Goal: Contribute content

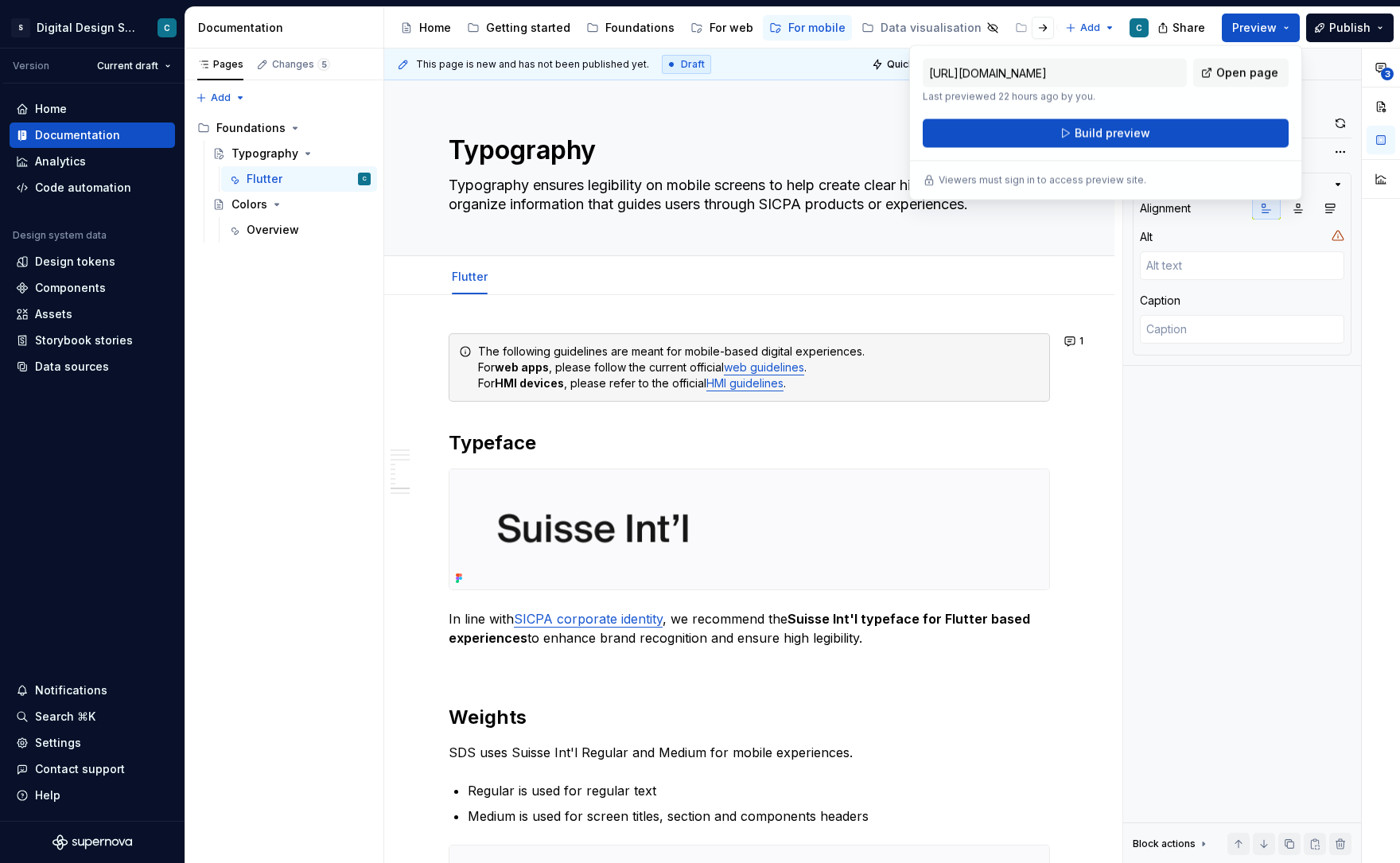
scroll to position [2968, 0]
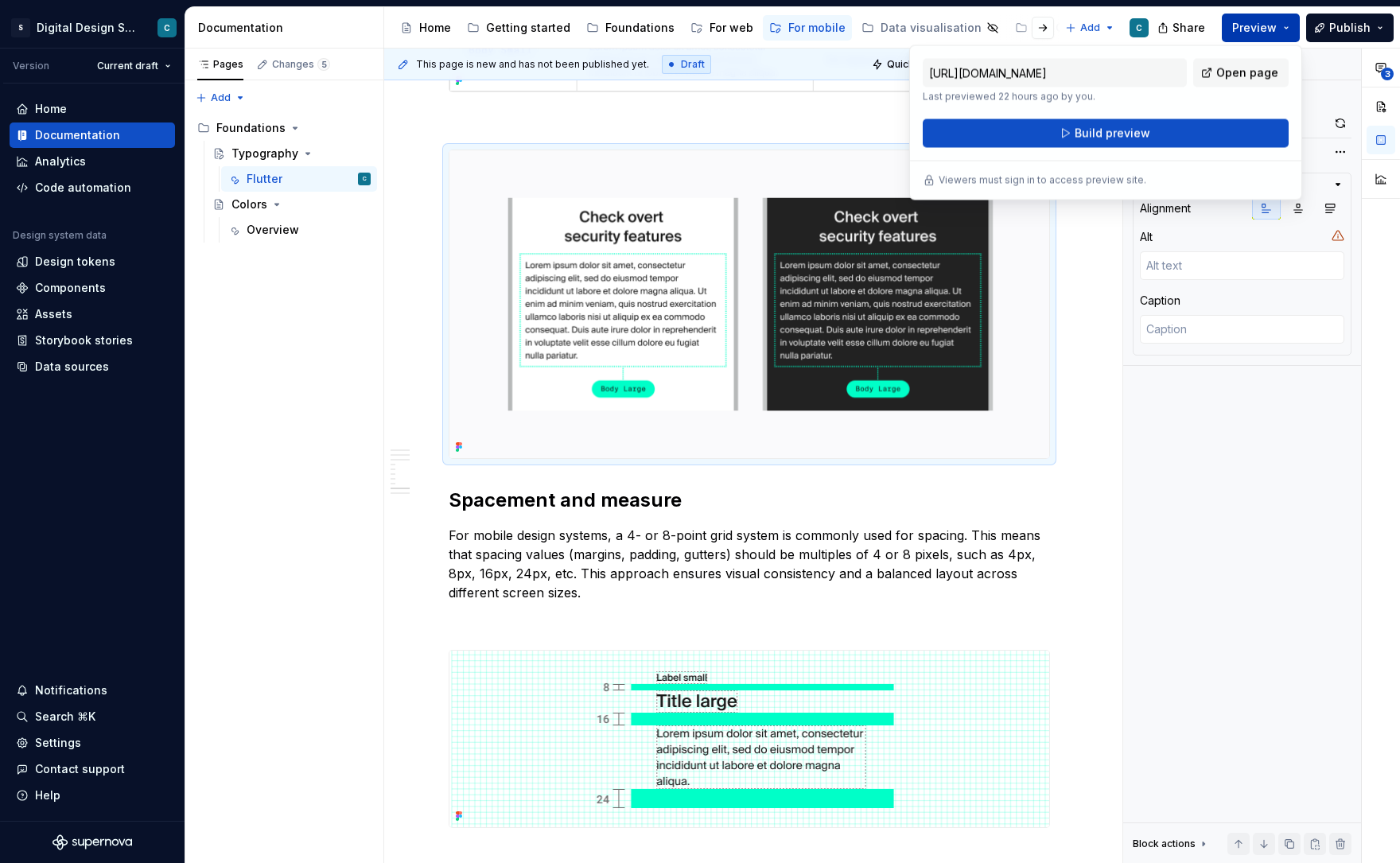
click at [1290, 25] on button "Preview" at bounding box center [1260, 28] width 78 height 29
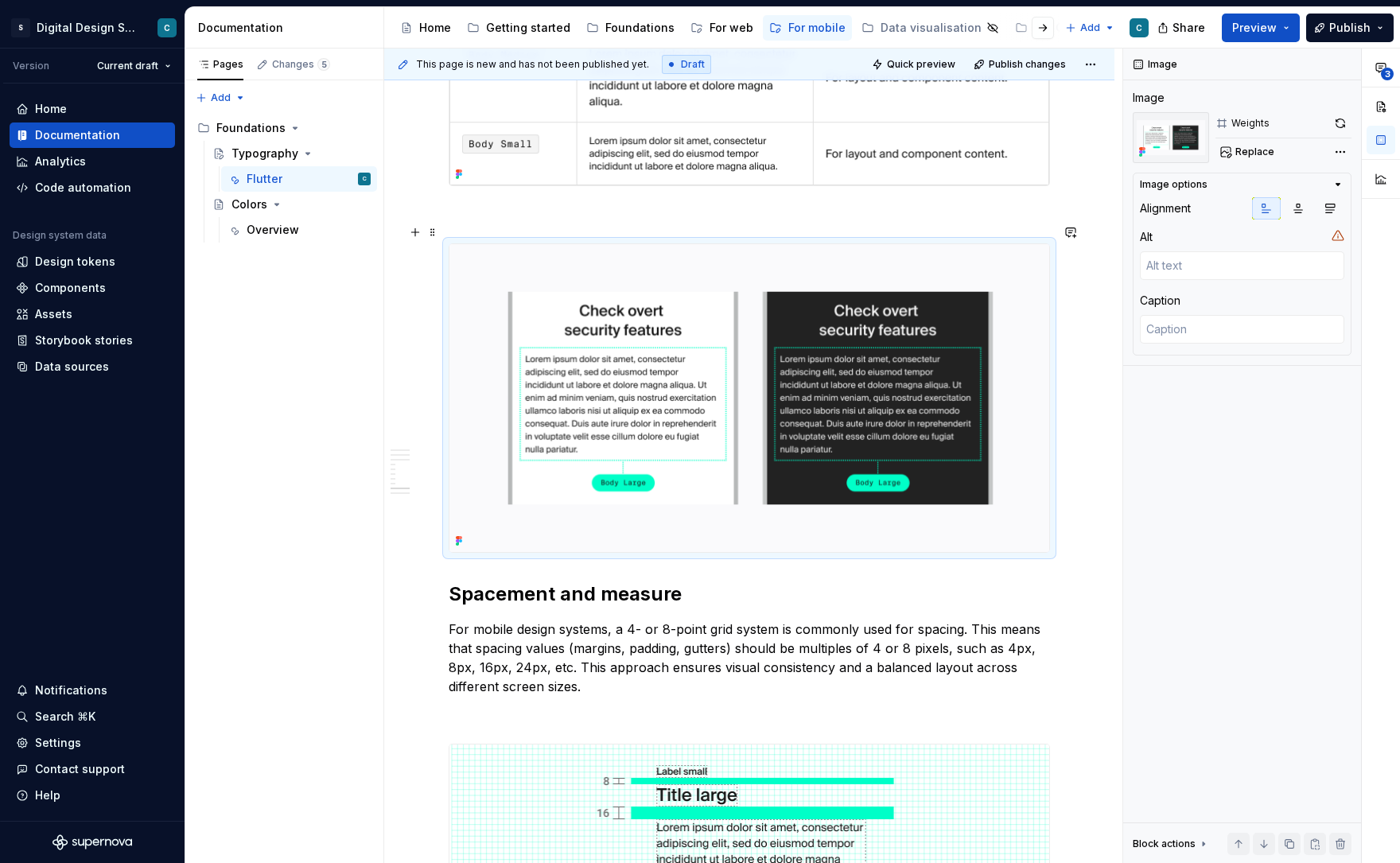
scroll to position [2858, 0]
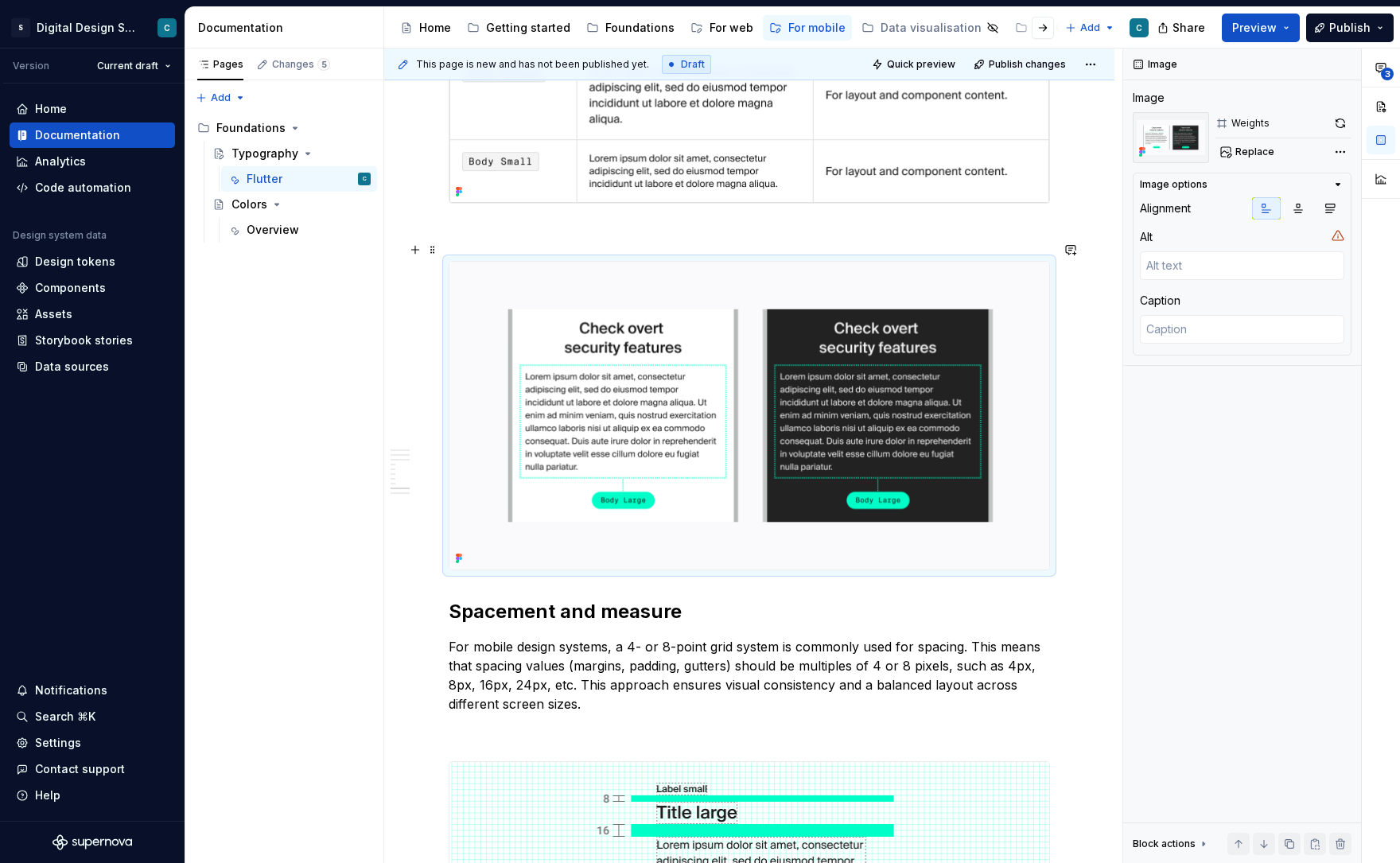
click at [765, 376] on img at bounding box center [749, 415] width 600 height 308
click at [792, 345] on img at bounding box center [749, 415] width 600 height 308
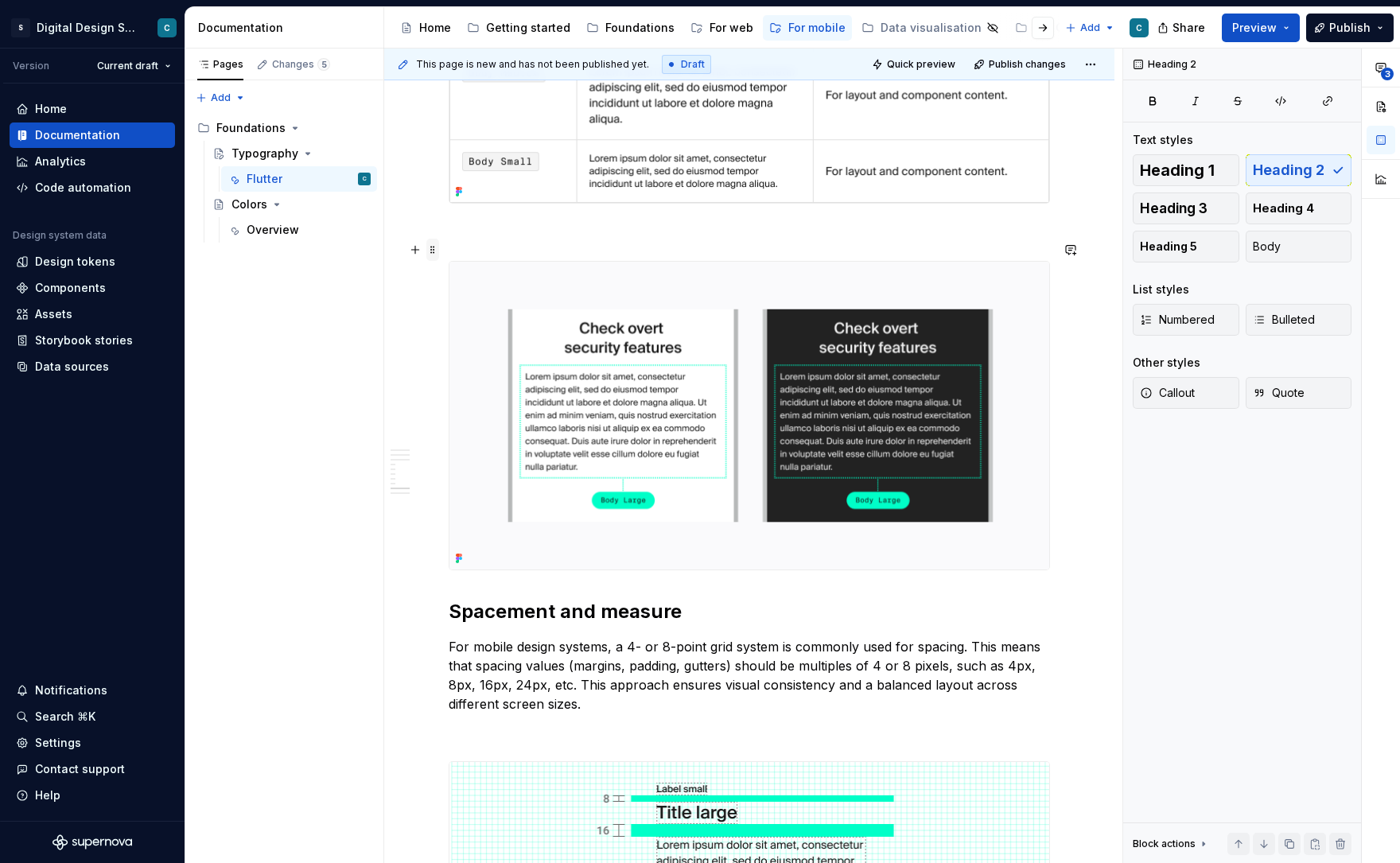
click at [439, 254] on span at bounding box center [433, 249] width 13 height 22
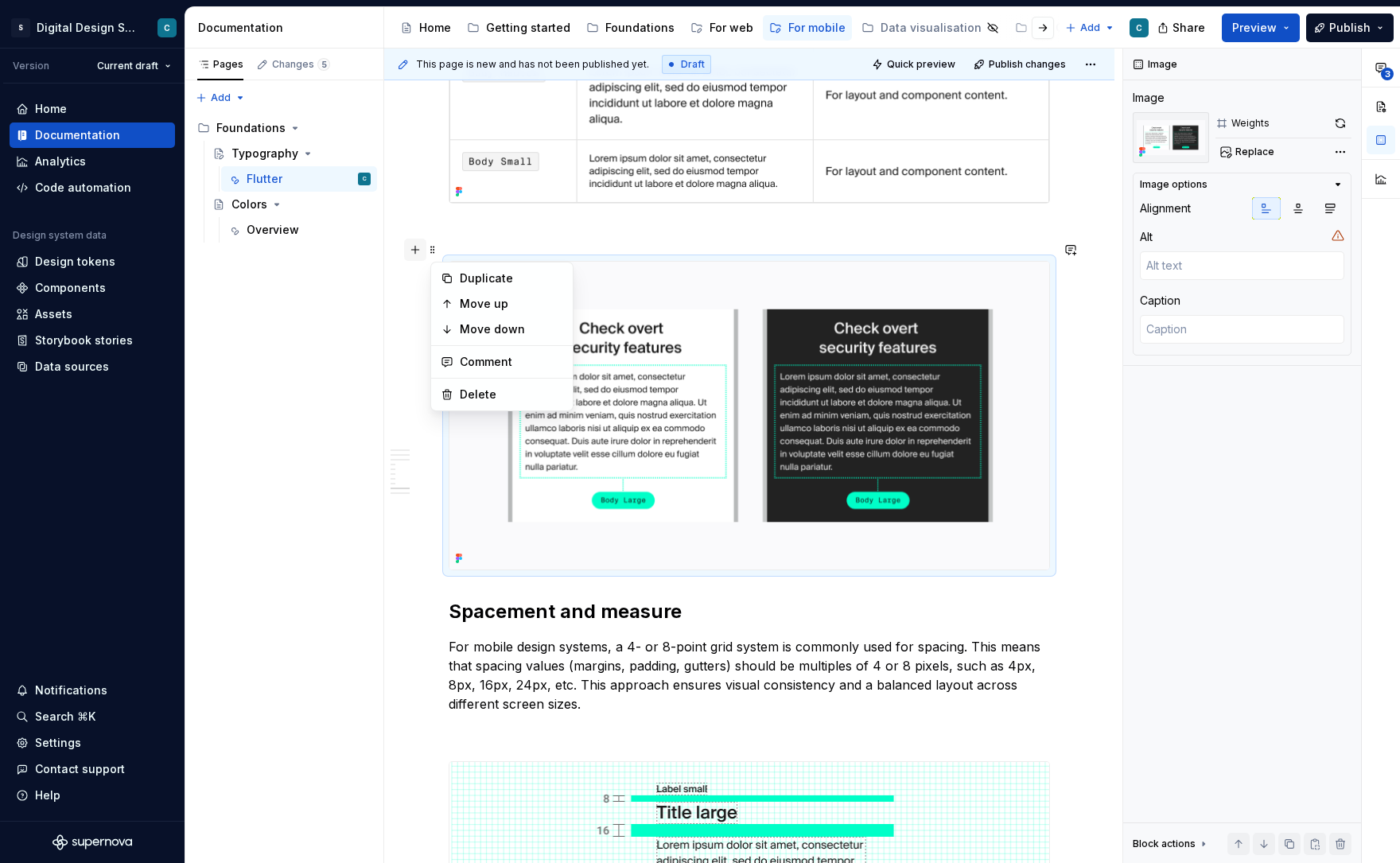
click at [422, 251] on button "button" at bounding box center [415, 249] width 22 height 22
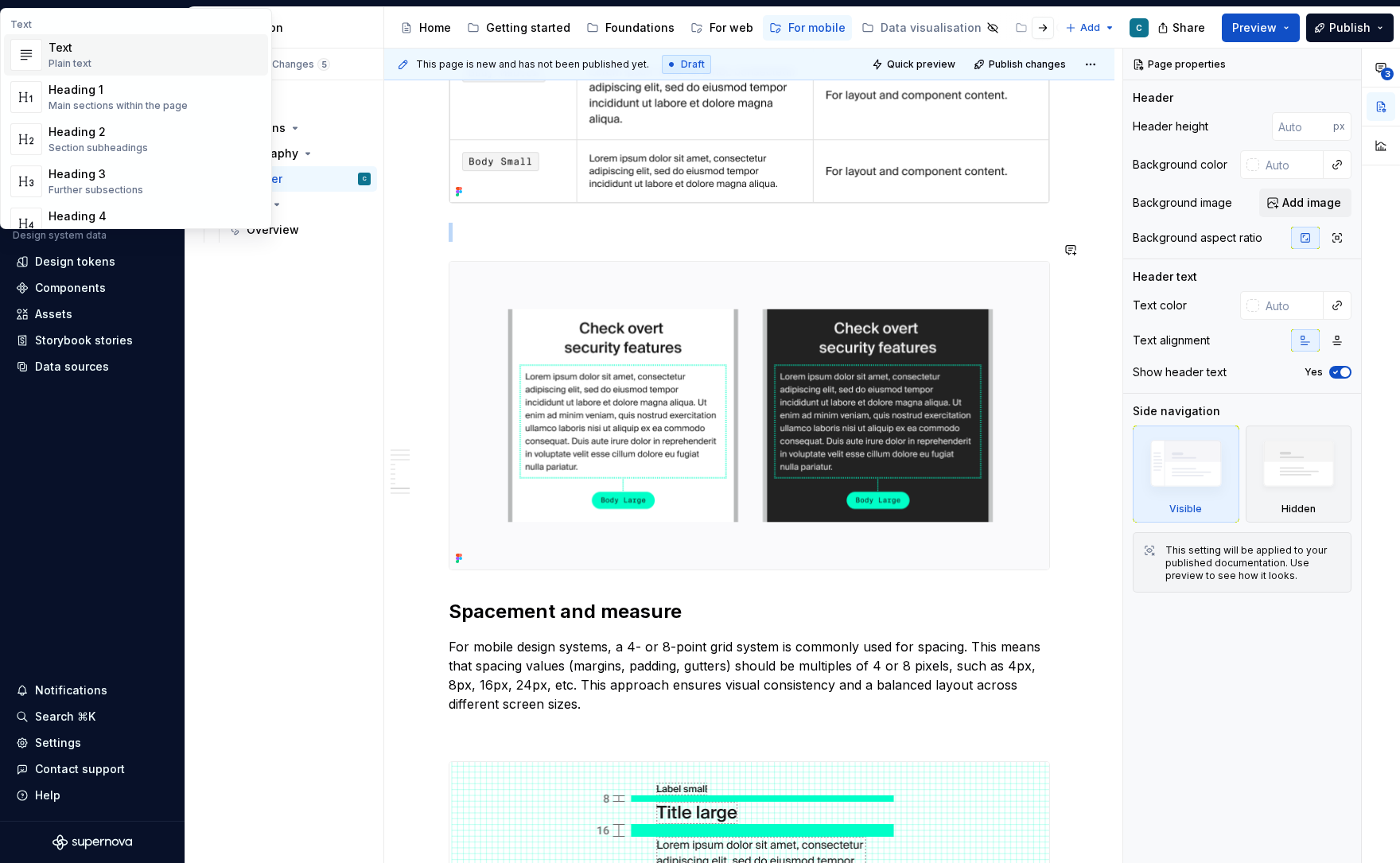
click at [549, 292] on img at bounding box center [749, 415] width 600 height 308
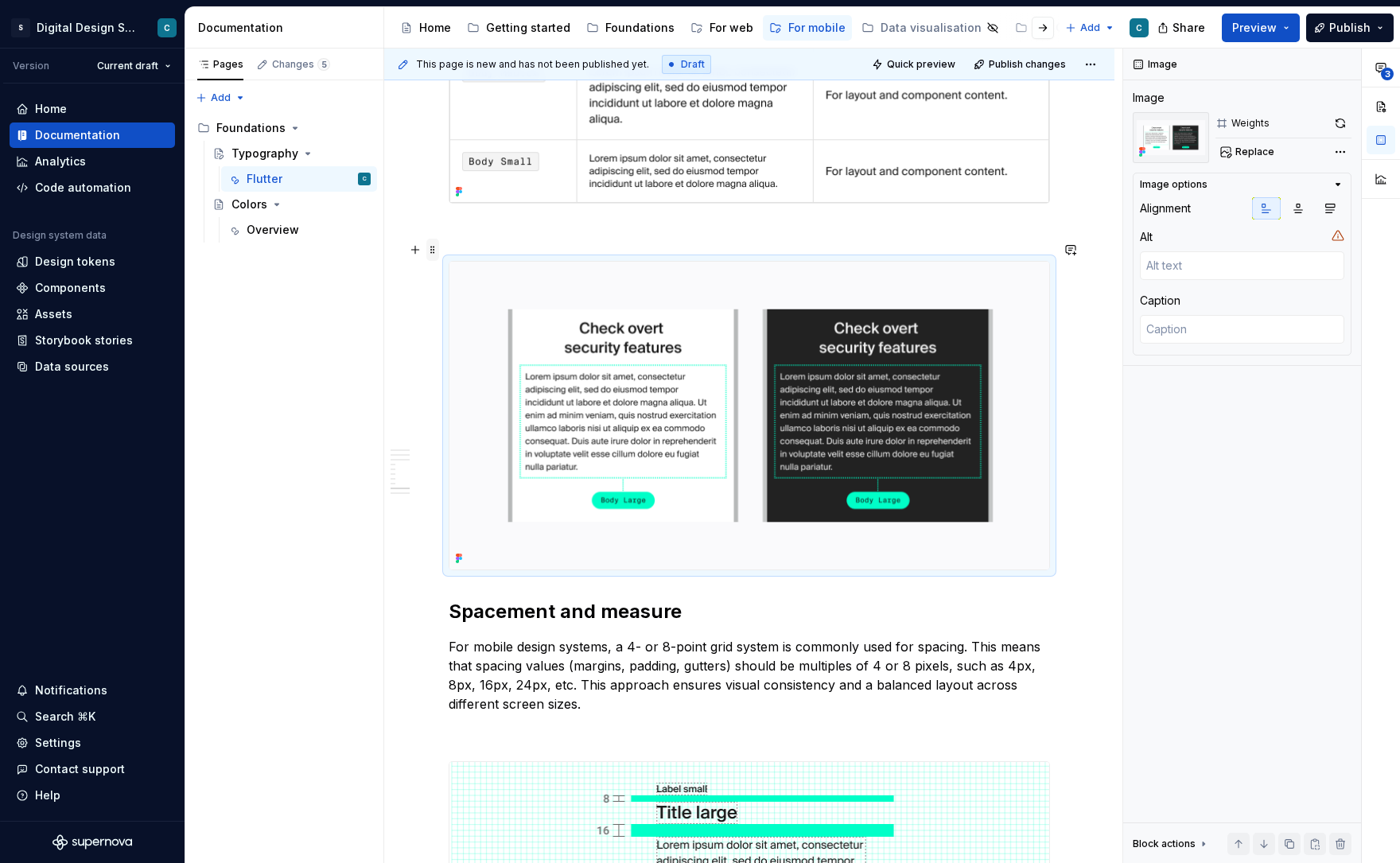
click at [437, 253] on span at bounding box center [433, 249] width 13 height 22
click at [419, 253] on button "button" at bounding box center [415, 249] width 22 height 22
click at [753, 387] on img at bounding box center [749, 415] width 600 height 308
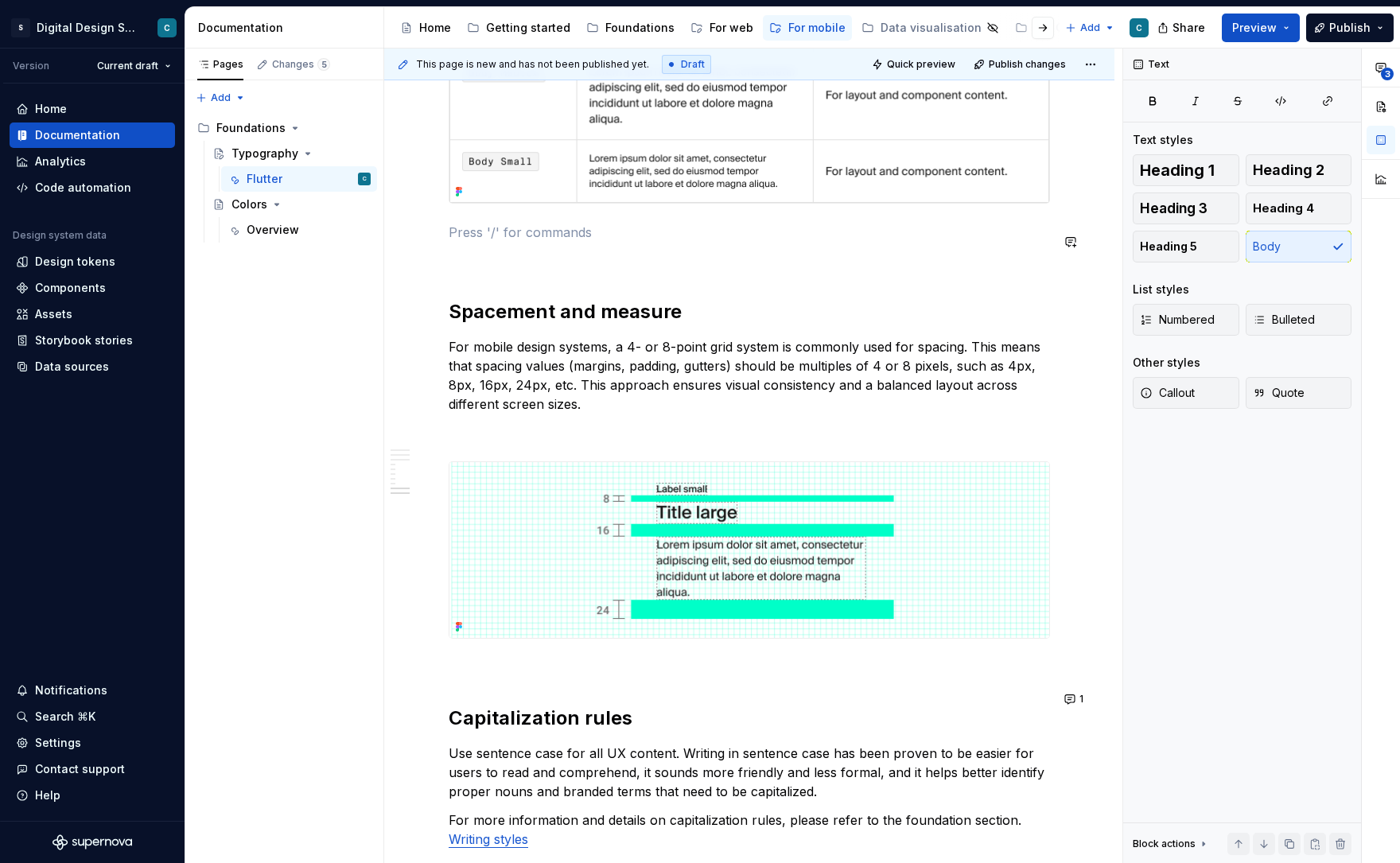
type textarea "*"
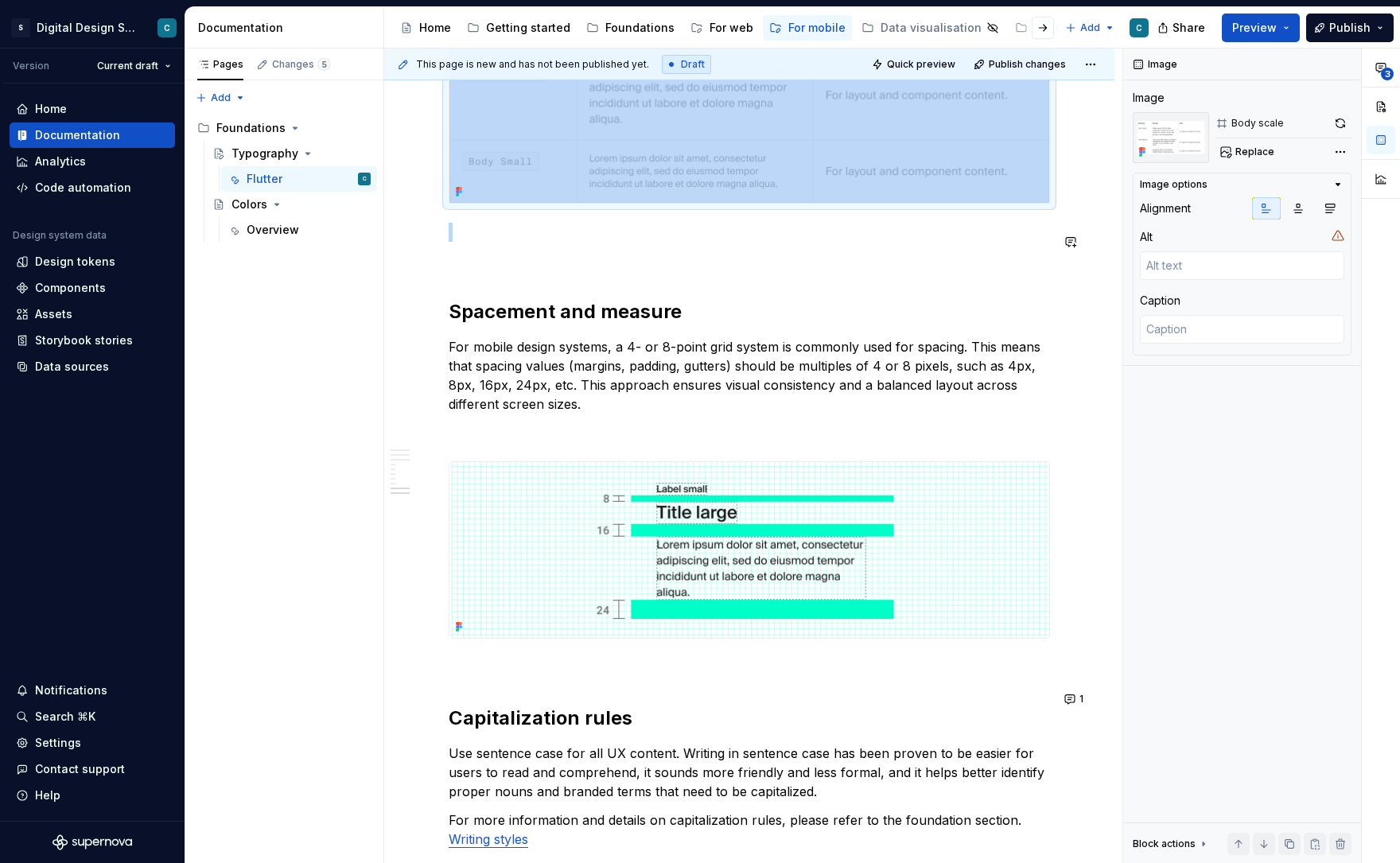
scroll to position [2694, 0]
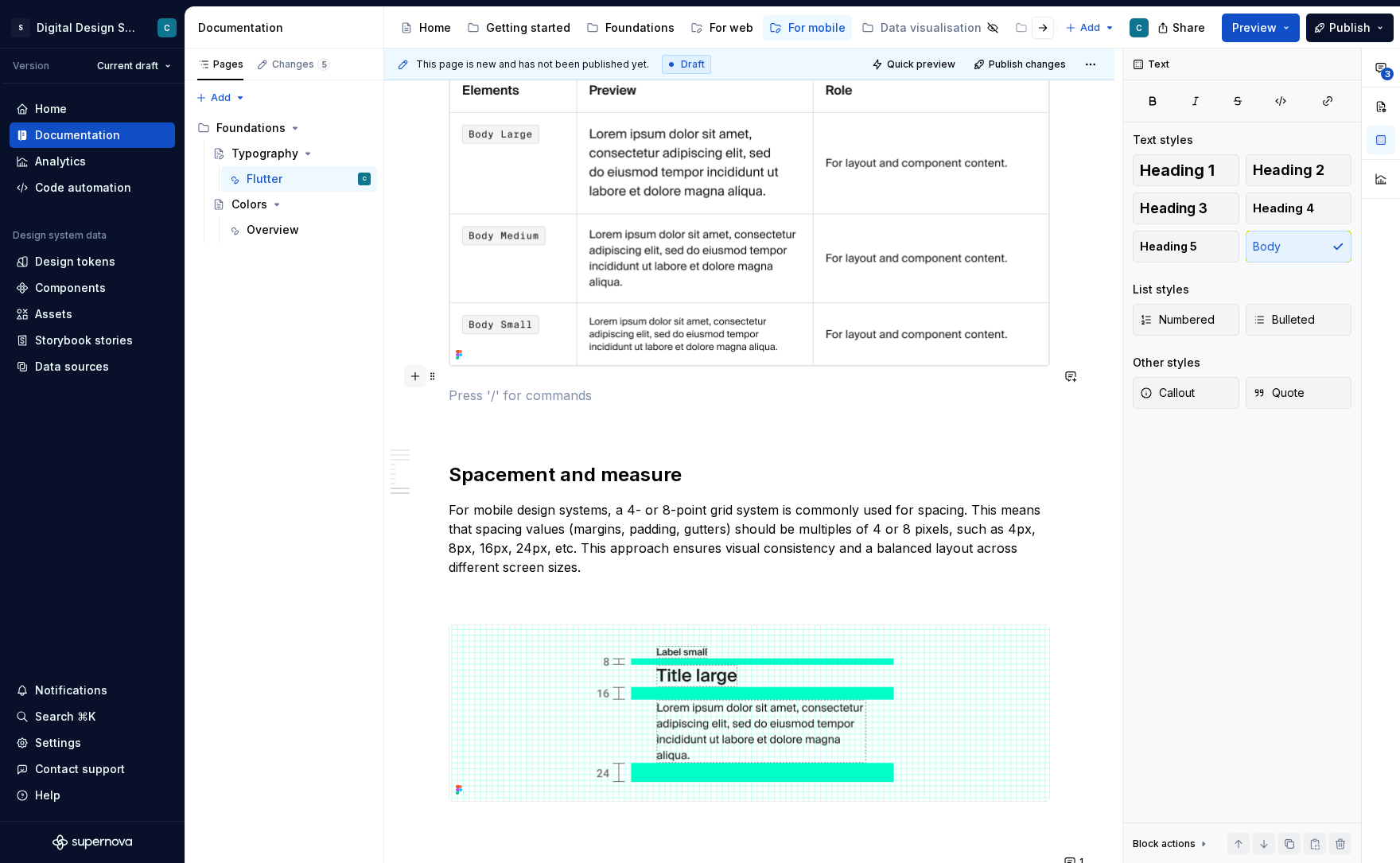
click at [420, 377] on button "button" at bounding box center [415, 376] width 22 height 22
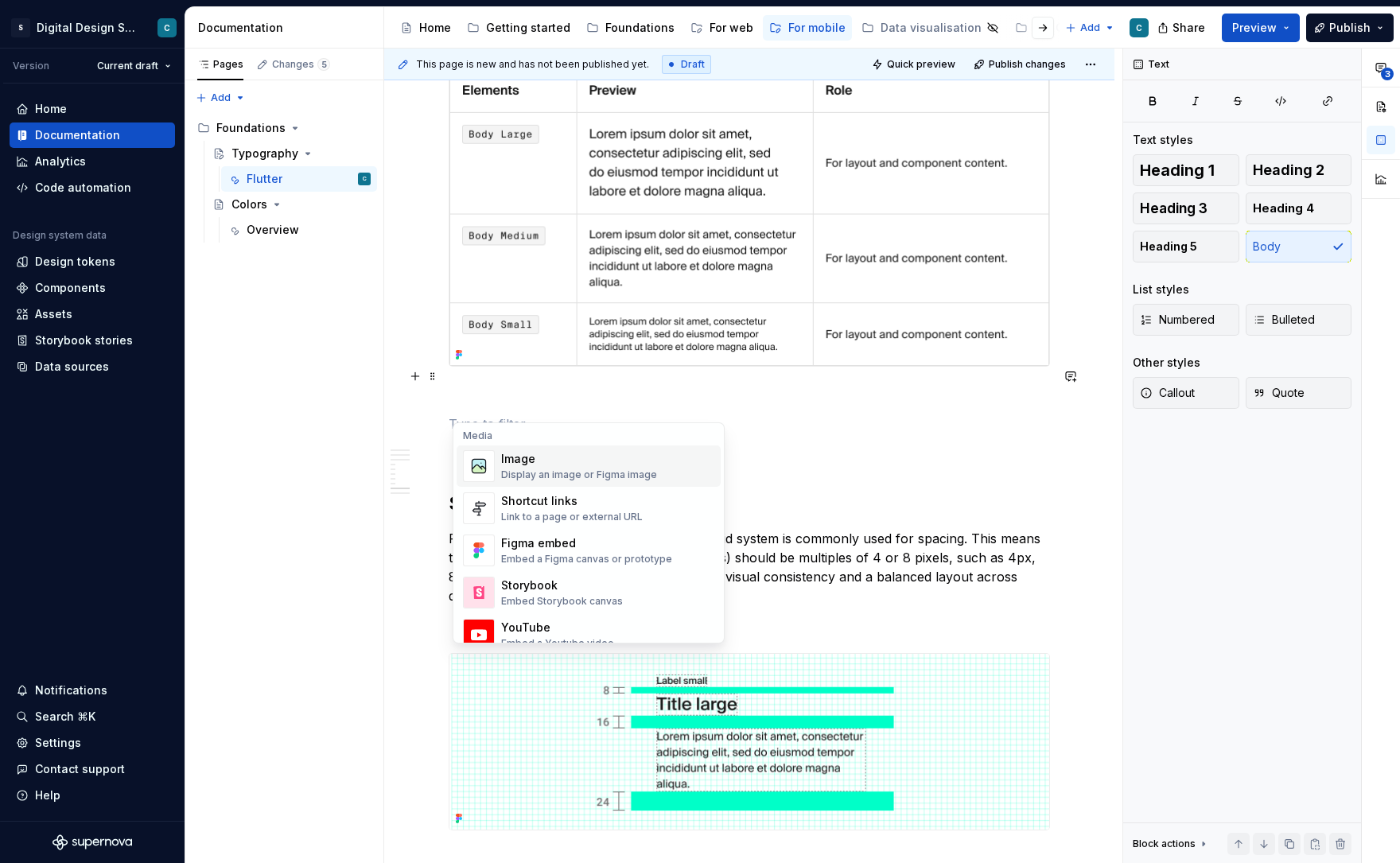
scroll to position [631, 0]
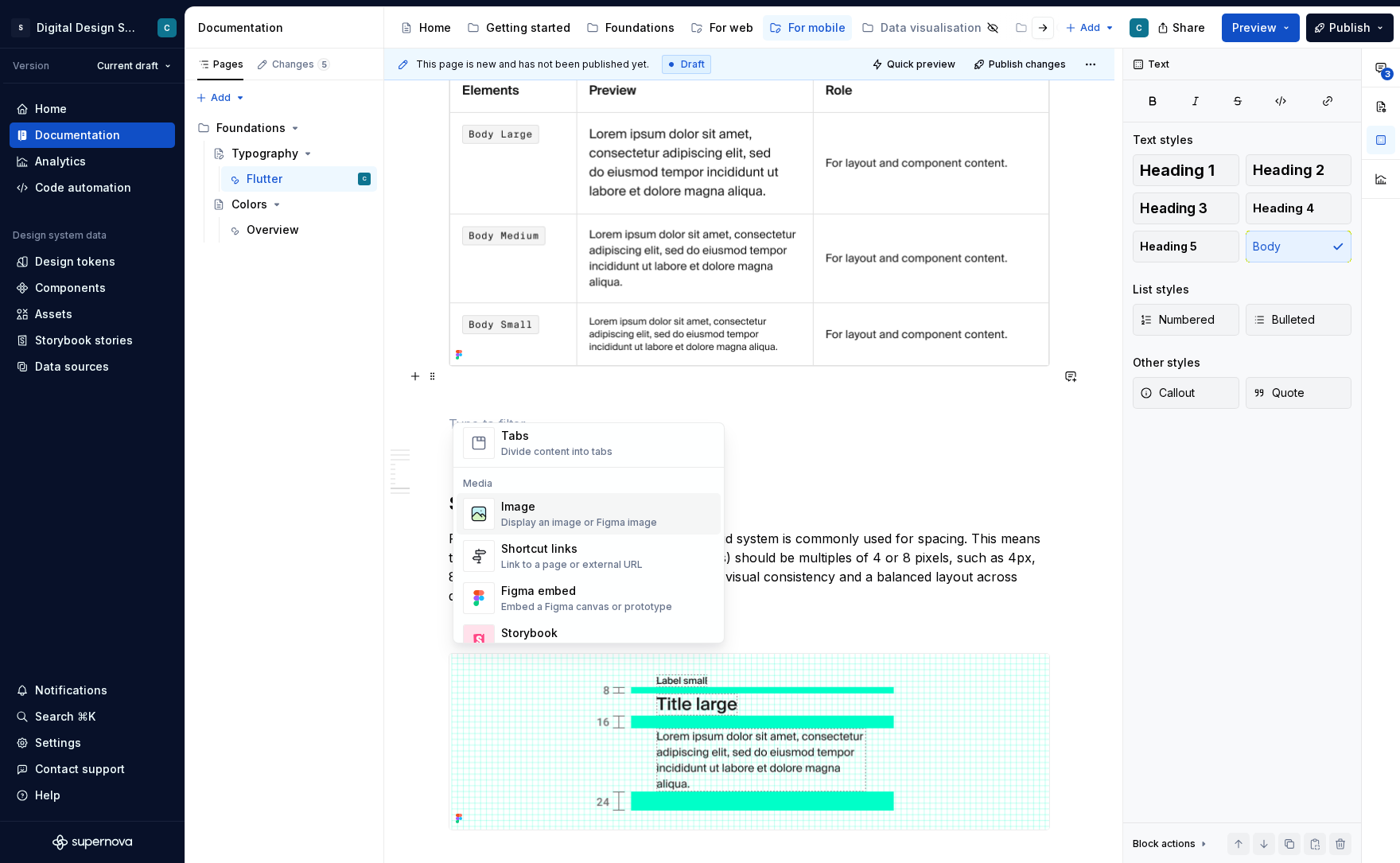
click at [539, 511] on div "Image" at bounding box center [580, 507] width 156 height 16
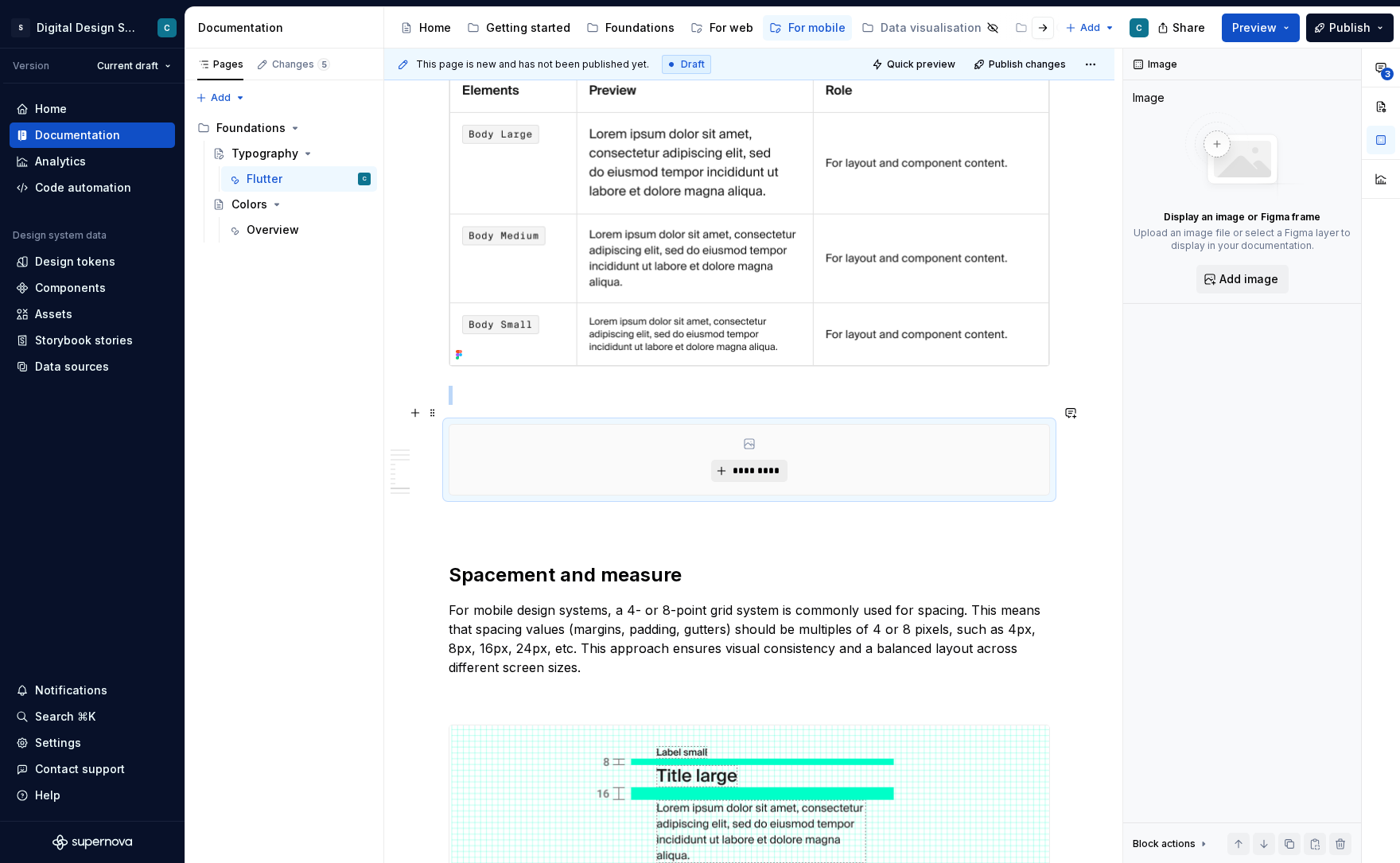
click at [748, 465] on span "*********" at bounding box center [755, 471] width 49 height 13
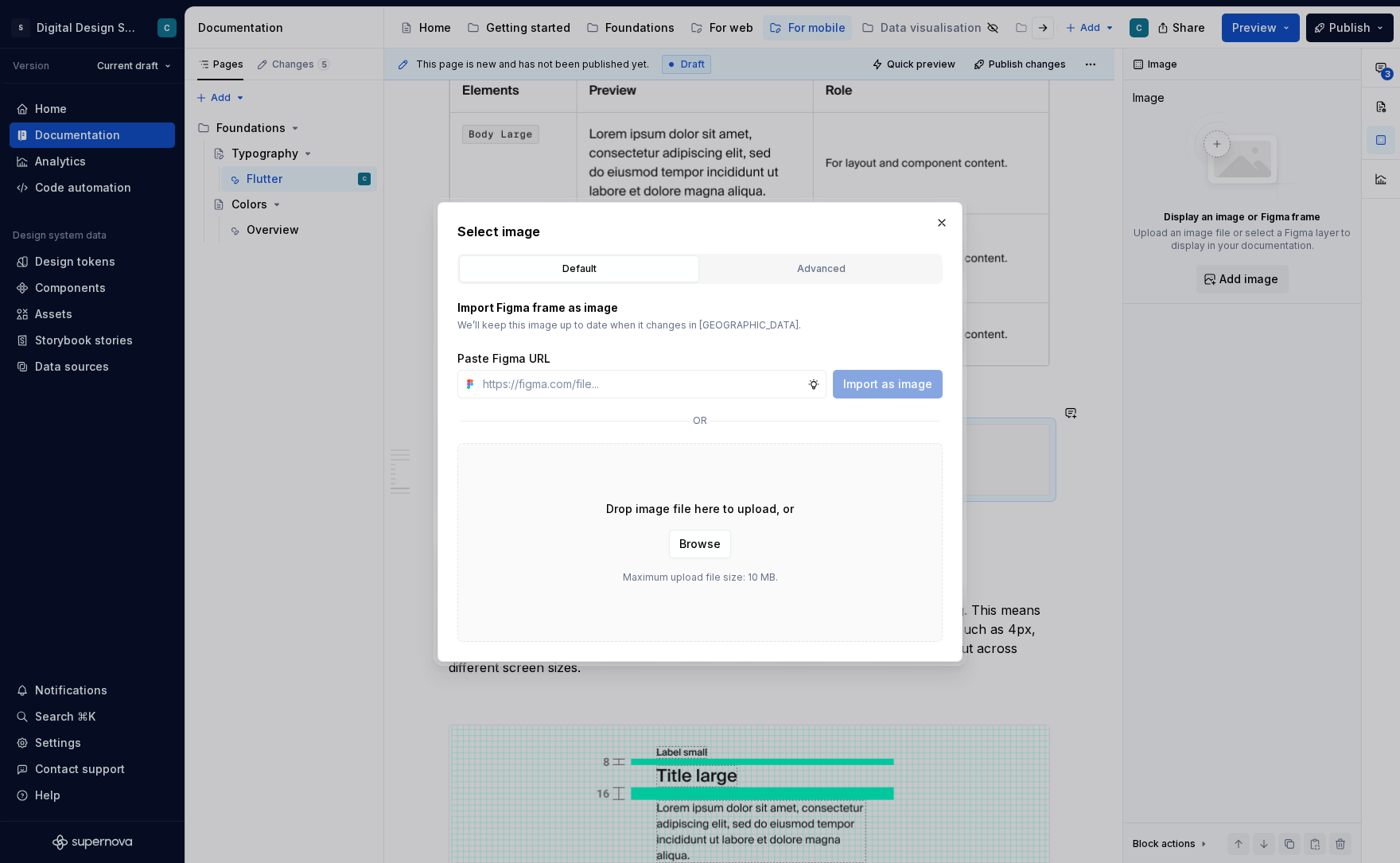
type input "[URL][DOMAIN_NAME][PHONE_NUMBER]"
click at [919, 383] on span "Import as image" at bounding box center [888, 384] width 89 height 16
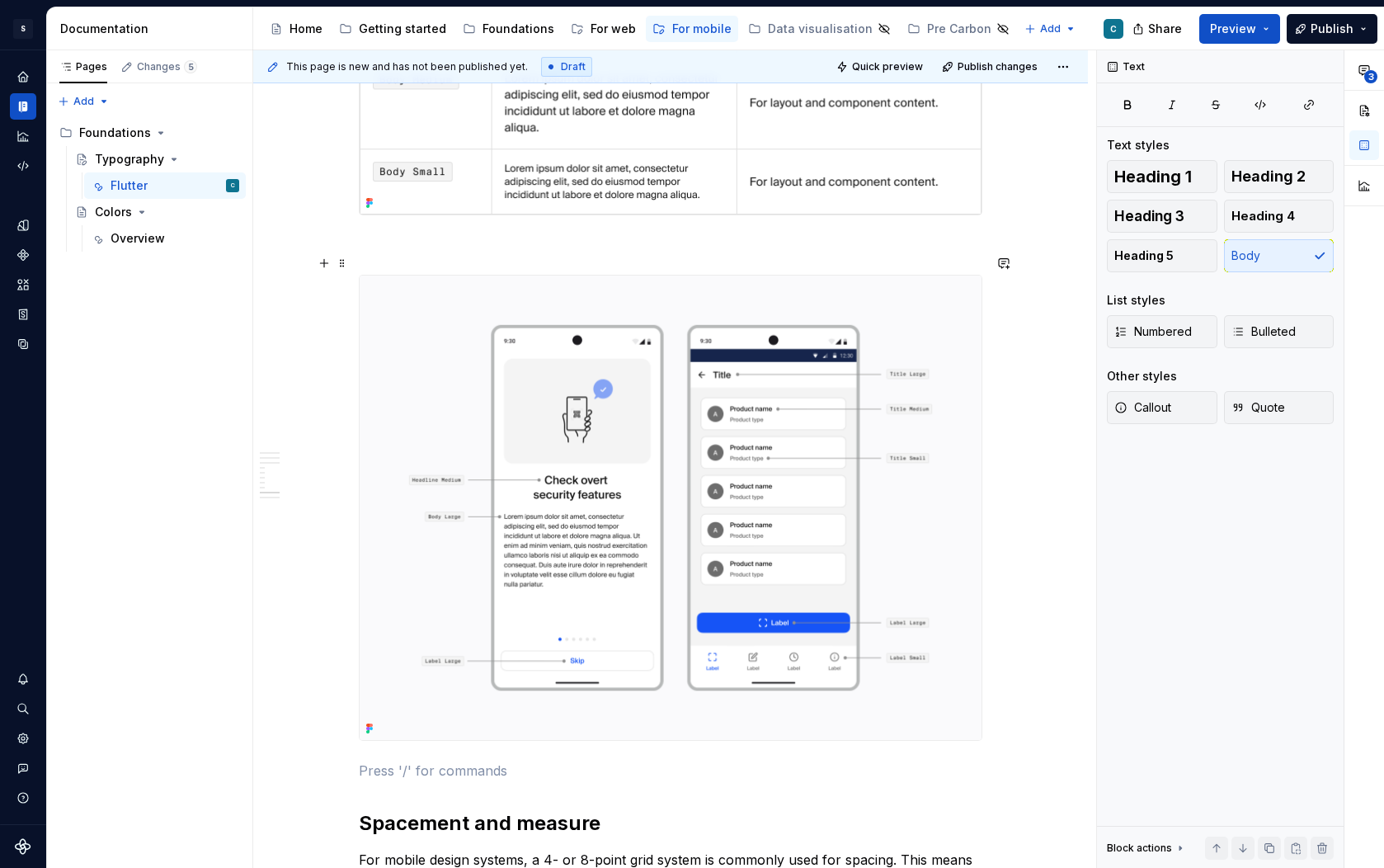
scroll to position [3010, 0]
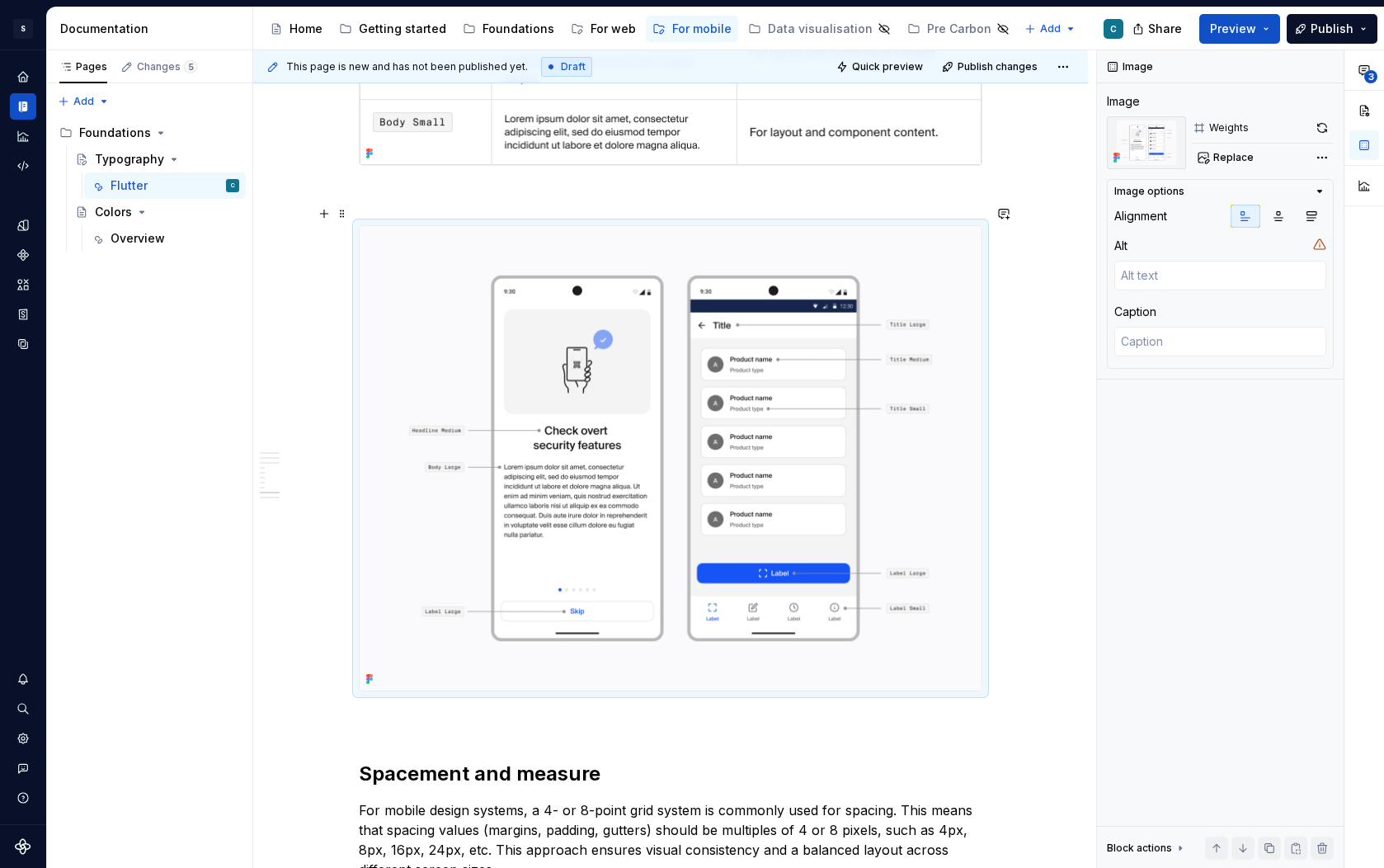
click at [527, 389] on img at bounding box center [671, 458] width 622 height 465
type textarea "*"
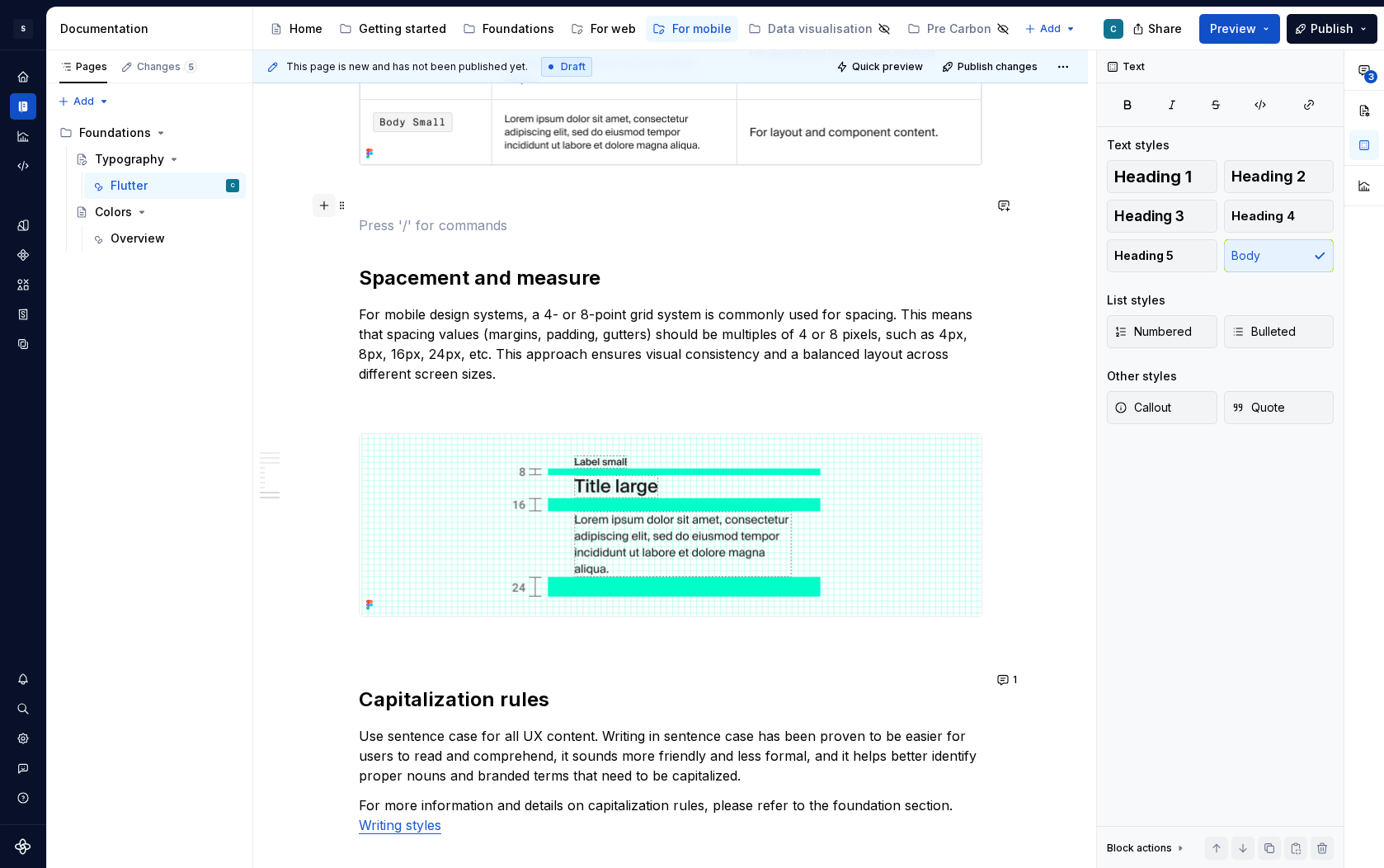
click at [330, 209] on button "button" at bounding box center [324, 205] width 23 height 23
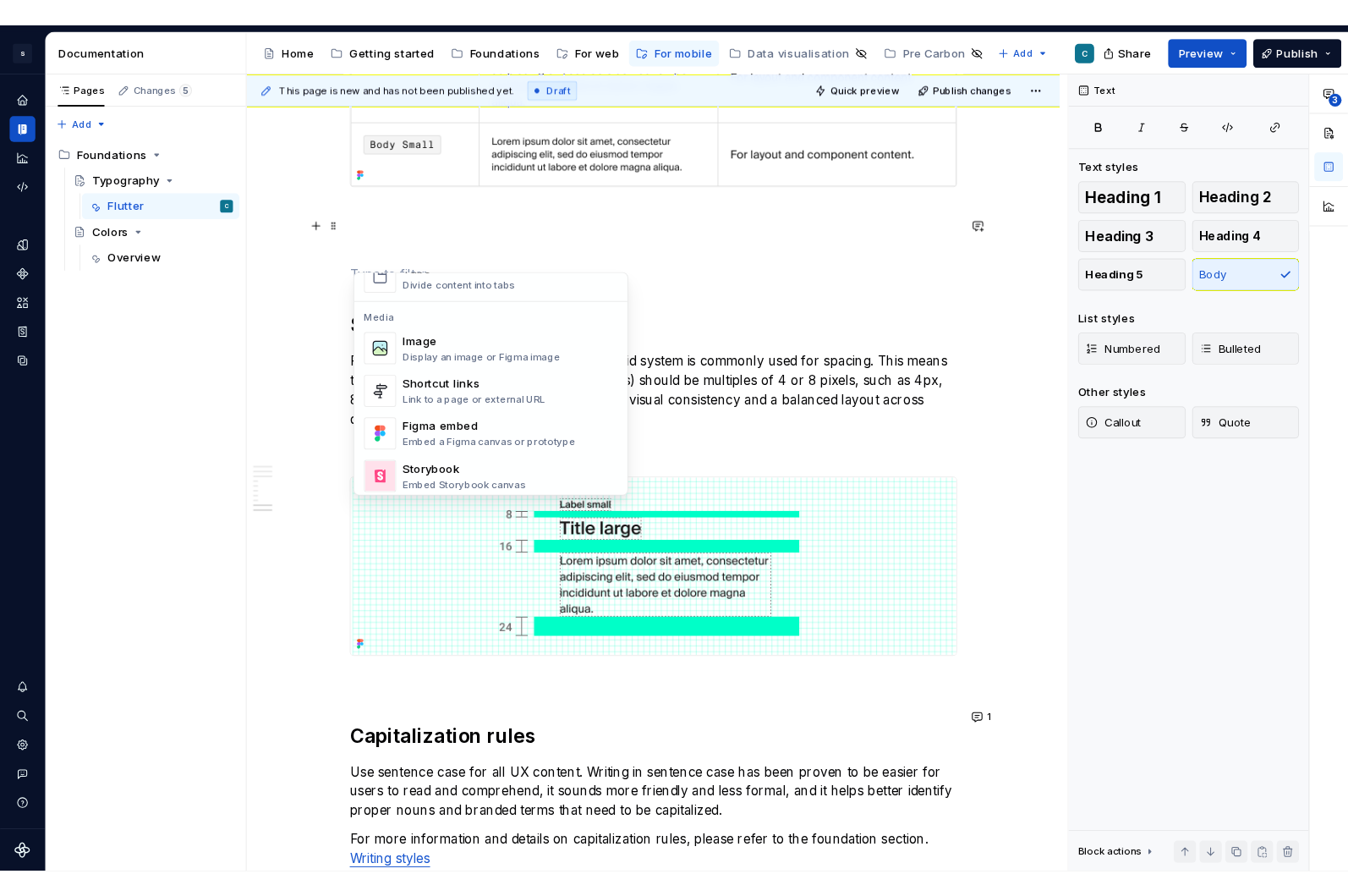
scroll to position [690, 0]
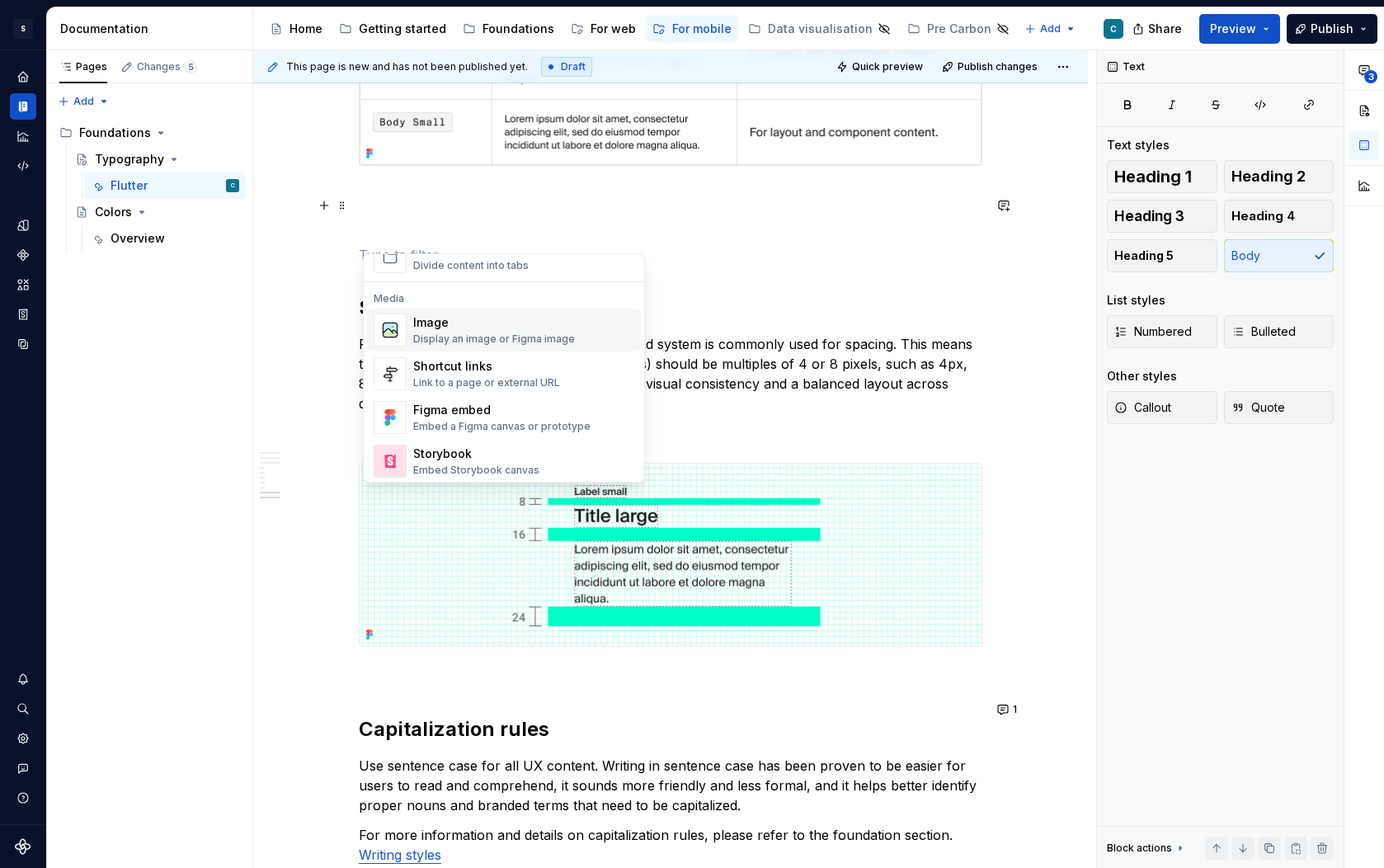
click at [455, 317] on div "Image" at bounding box center [494, 322] width 162 height 17
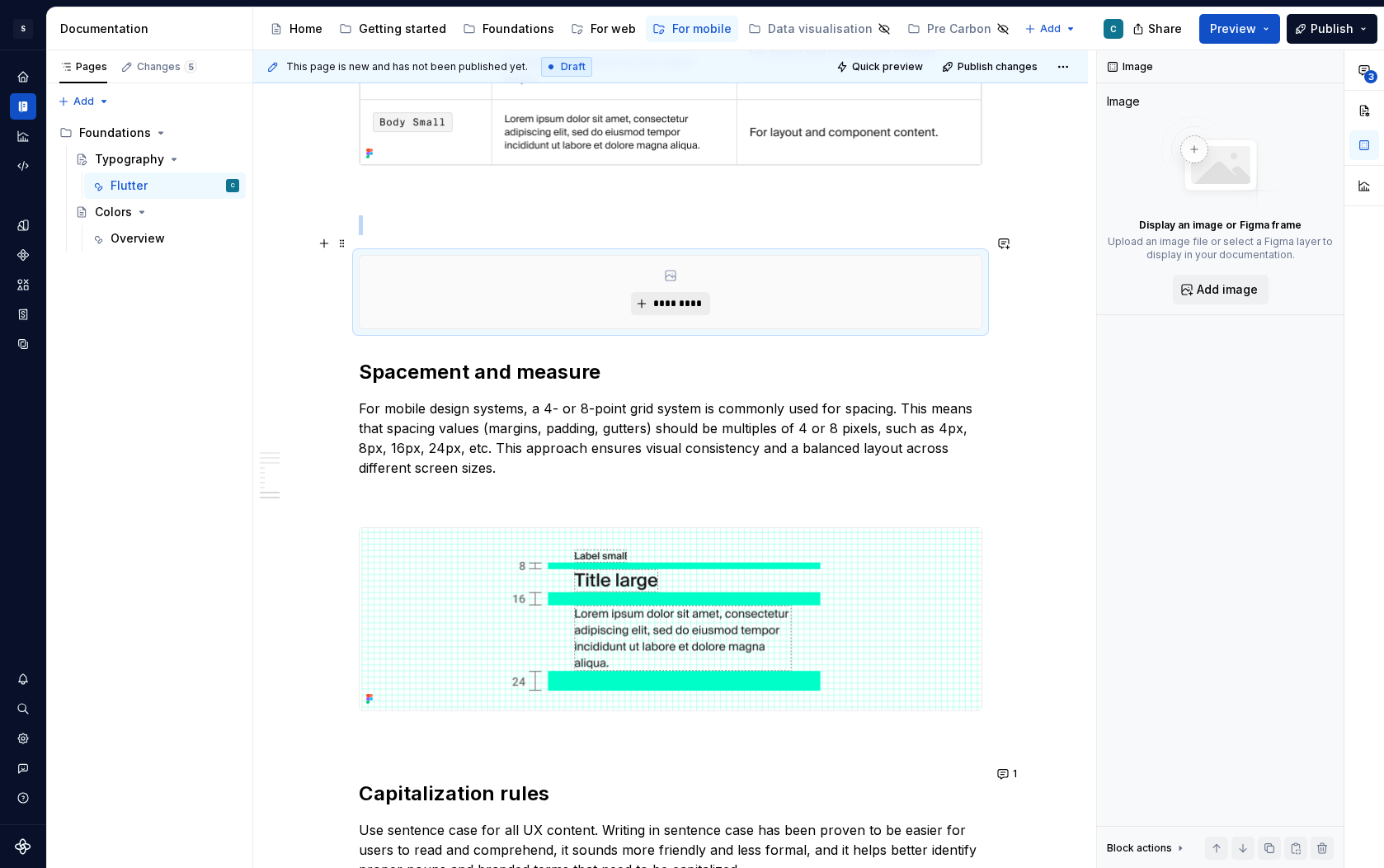
click at [670, 297] on span "*********" at bounding box center [676, 303] width 50 height 13
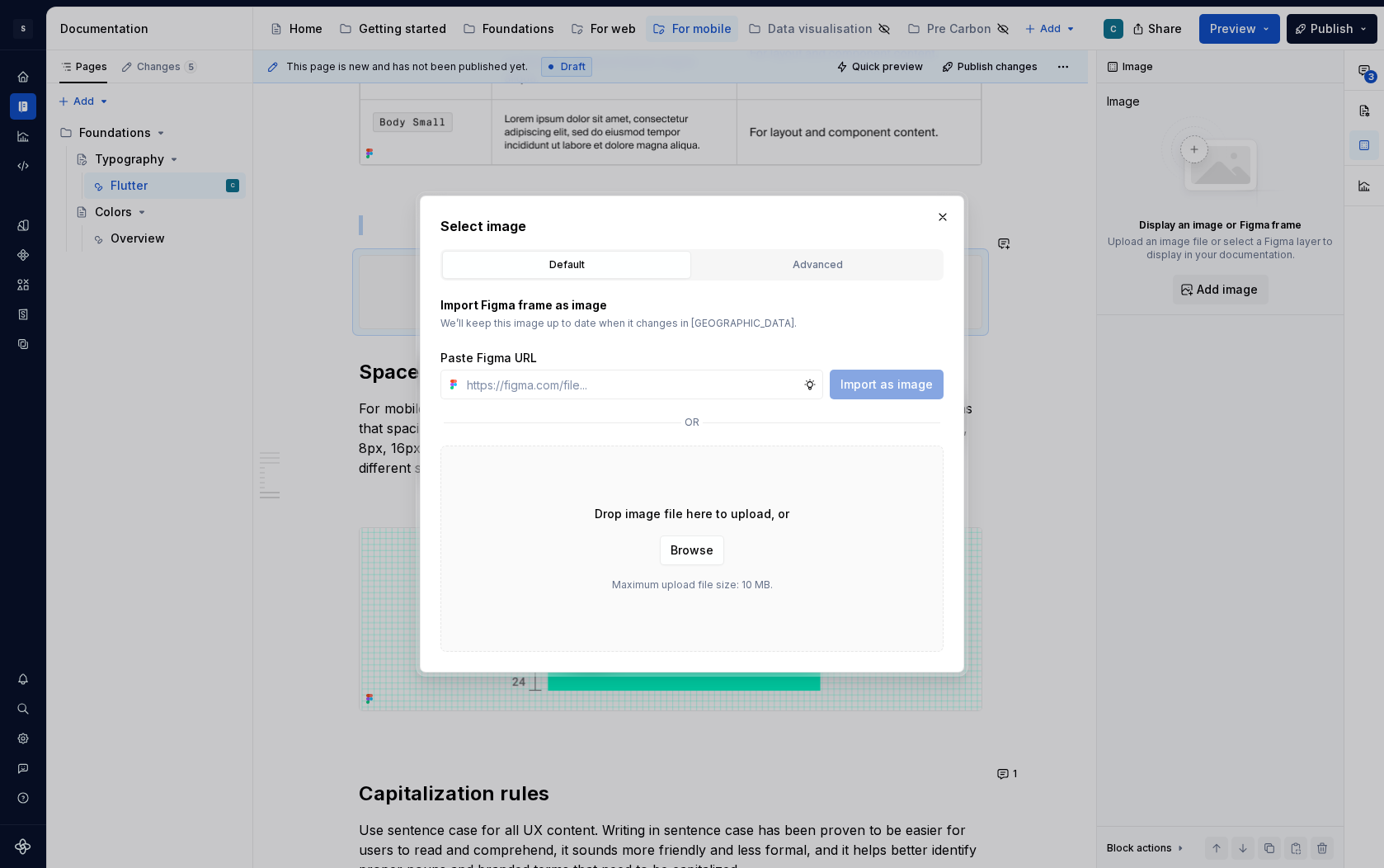
type input "[URL][DOMAIN_NAME][PHONE_NUMBER]"
click at [890, 383] on span "Import as image" at bounding box center [887, 384] width 93 height 17
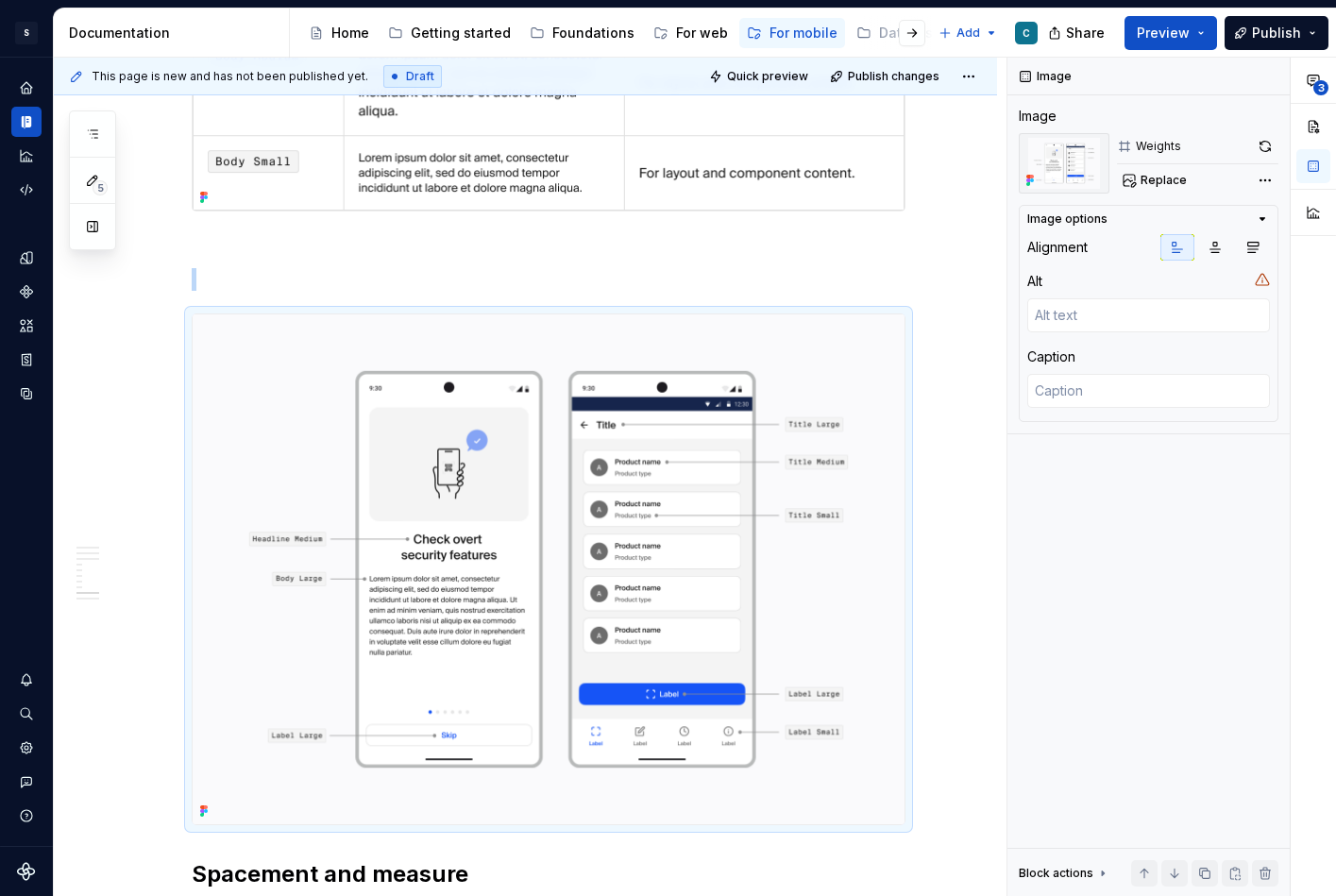
type textarea "*"
